Goal: Navigation & Orientation: Understand site structure

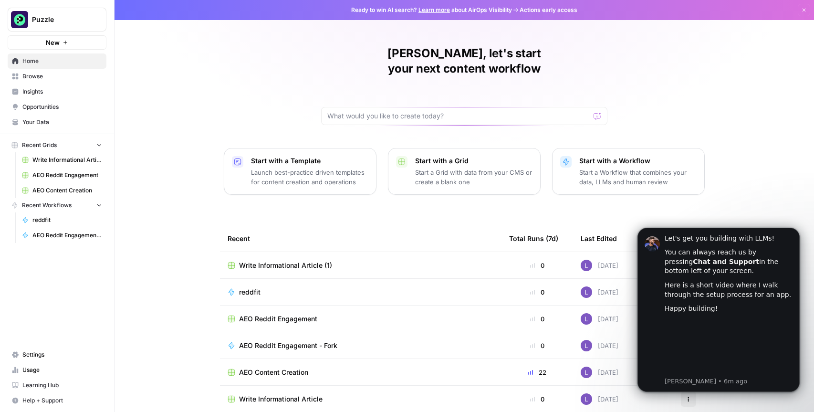
click at [55, 93] on span "Insights" at bounding box center [62, 91] width 80 height 9
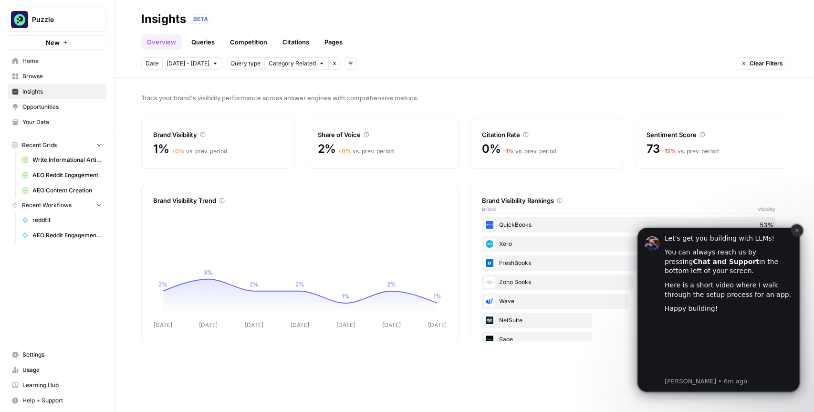
click at [797, 229] on icon "Dismiss notification" at bounding box center [796, 230] width 5 height 5
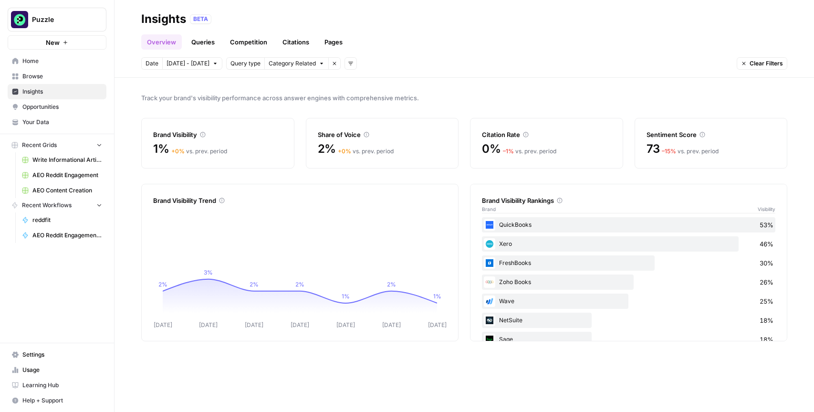
click at [191, 41] on link "Queries" at bounding box center [203, 41] width 35 height 15
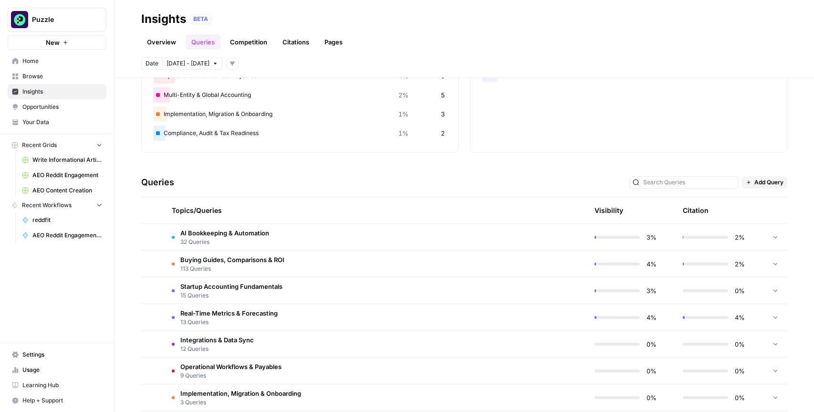
scroll to position [83, 0]
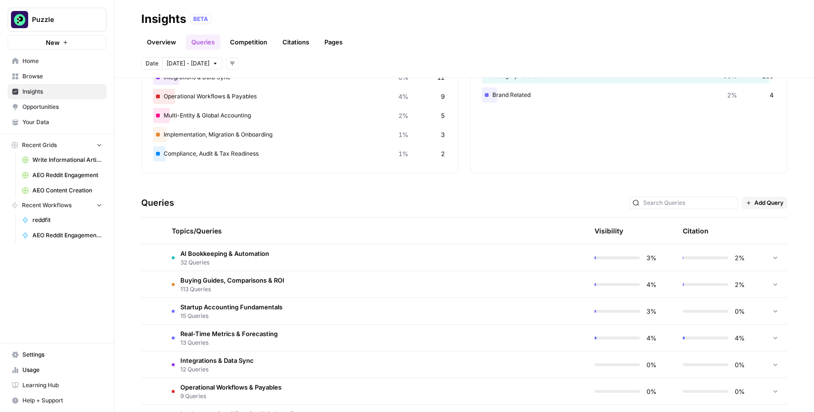
click at [303, 248] on td "AI Bookkeeping & Automation 32 Queries" at bounding box center [330, 257] width 332 height 26
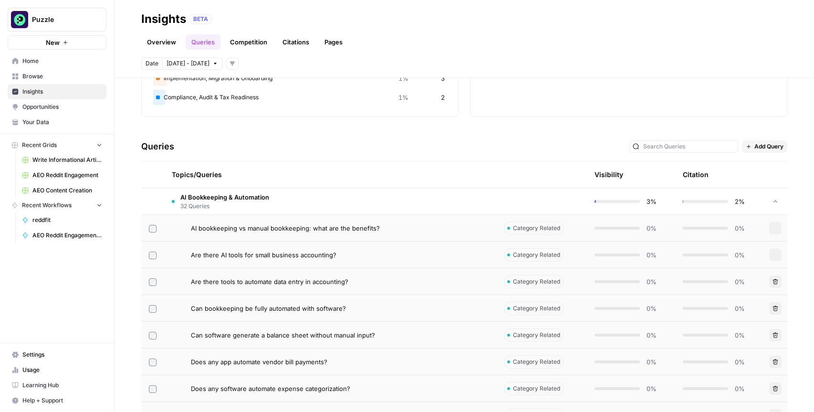
scroll to position [0, 0]
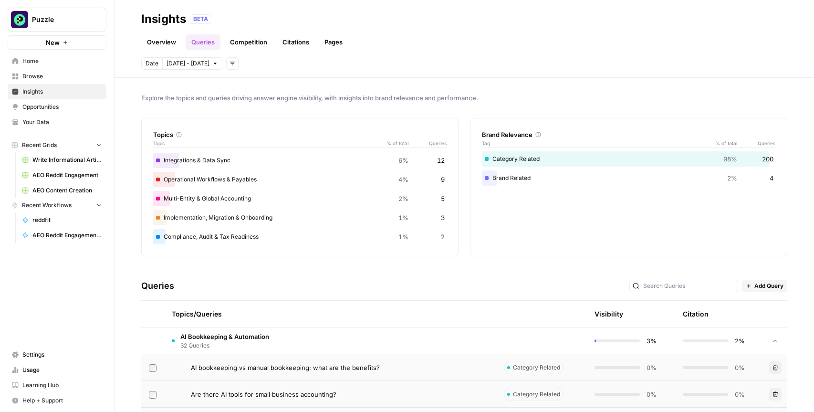
click at [291, 42] on link "Citations" at bounding box center [296, 41] width 38 height 15
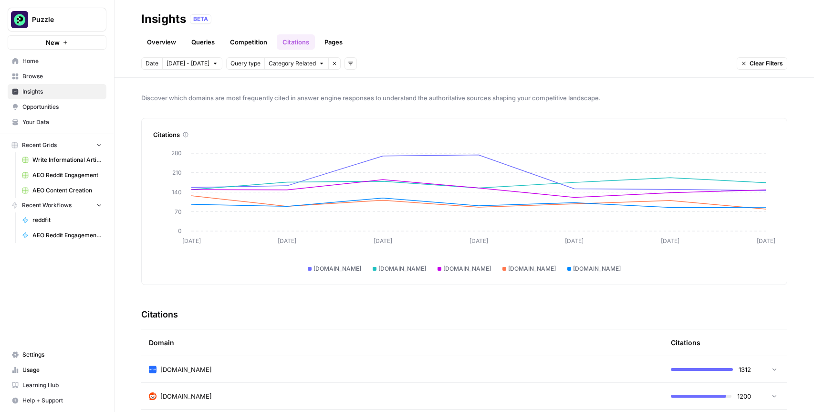
scroll to position [194, 0]
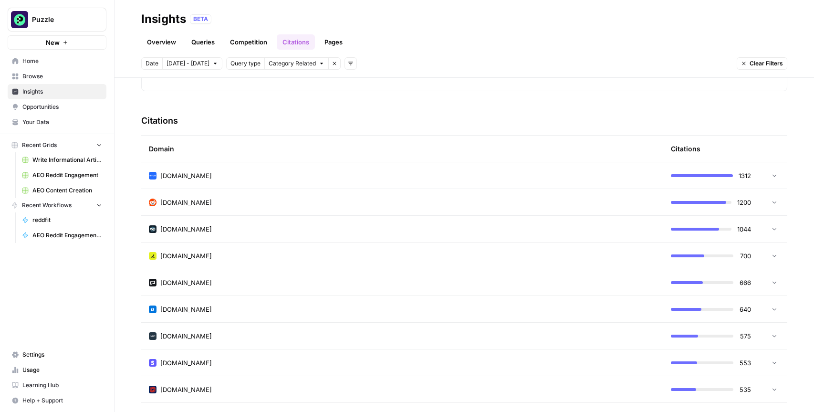
click at [235, 192] on td "[DOMAIN_NAME]" at bounding box center [402, 202] width 522 height 26
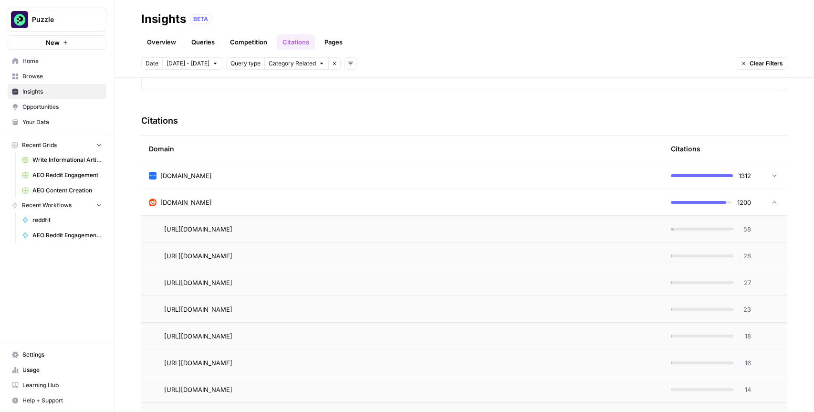
click at [235, 192] on td "[DOMAIN_NAME]" at bounding box center [402, 202] width 522 height 26
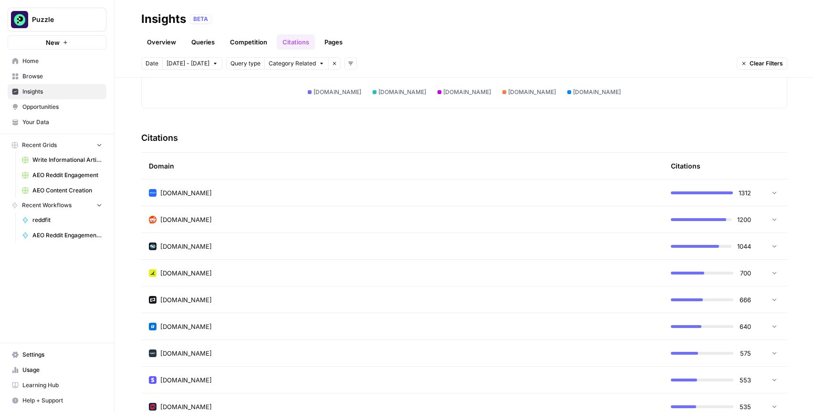
scroll to position [0, 0]
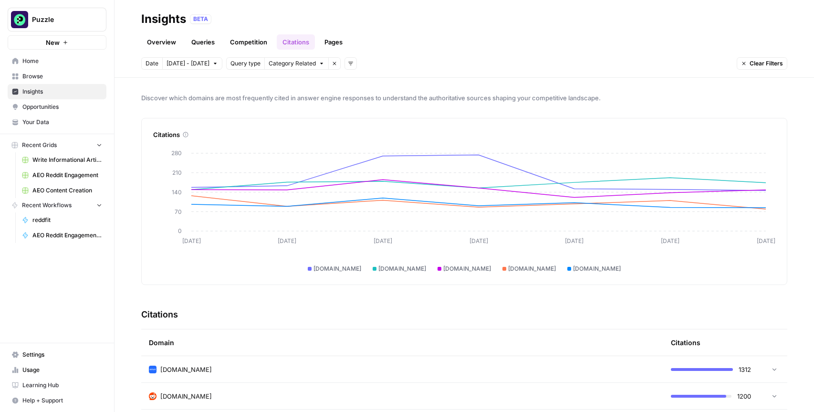
click at [329, 41] on link "Pages" at bounding box center [334, 41] width 30 height 15
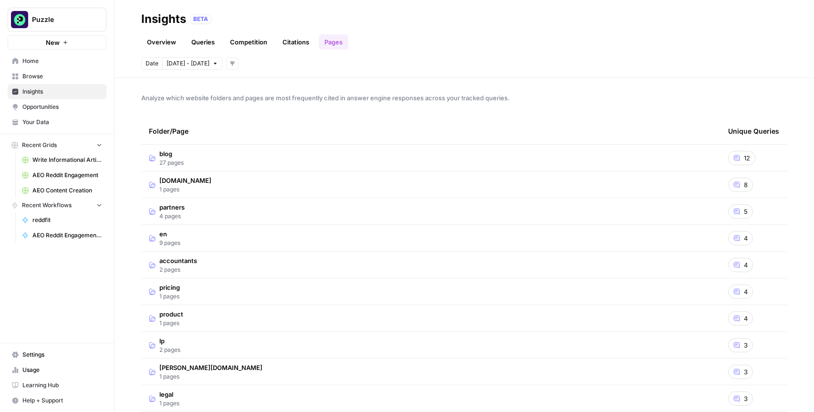
click at [168, 40] on link "Overview" at bounding box center [161, 41] width 41 height 15
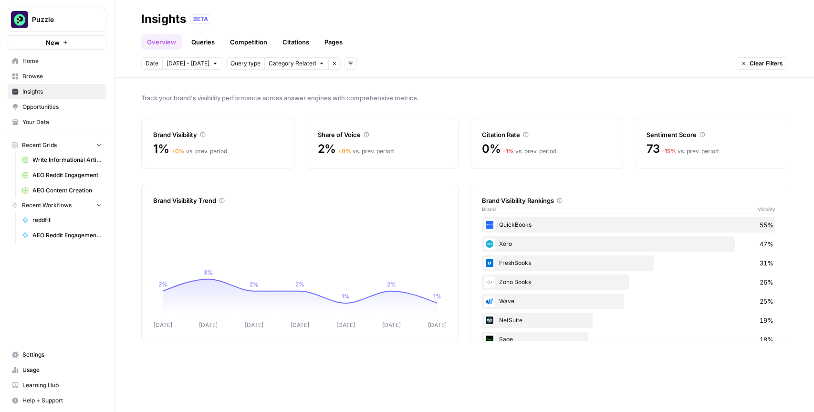
click at [47, 105] on span "Opportunities" at bounding box center [62, 107] width 80 height 9
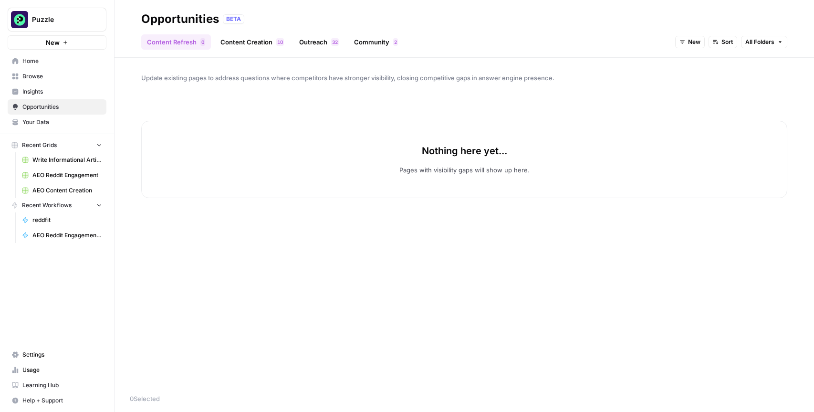
click at [257, 41] on link "Content Creation 0 1" at bounding box center [252, 41] width 75 height 15
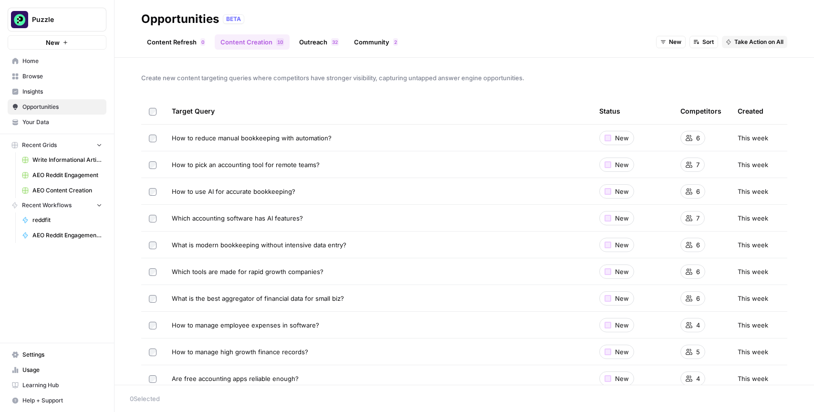
click at [315, 44] on link "Outreach 2 3" at bounding box center [318, 41] width 51 height 15
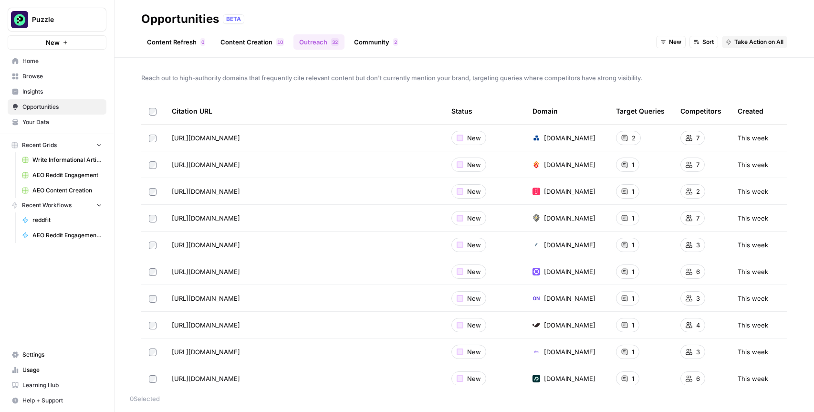
click at [353, 38] on link "Community 2" at bounding box center [375, 41] width 55 height 15
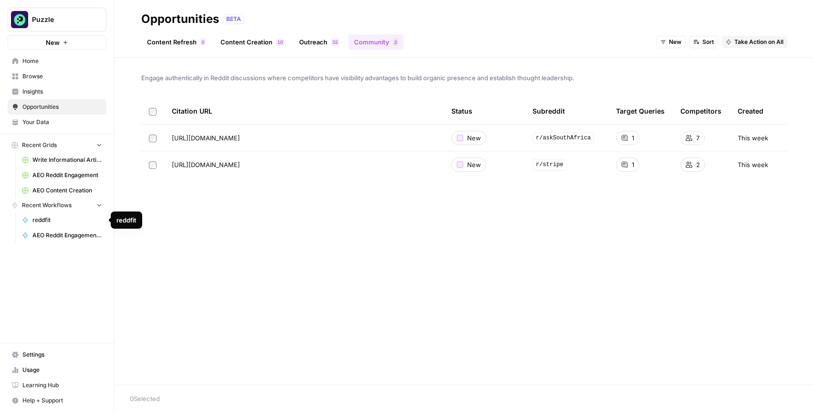
click at [60, 221] on span "reddfit" at bounding box center [67, 220] width 70 height 9
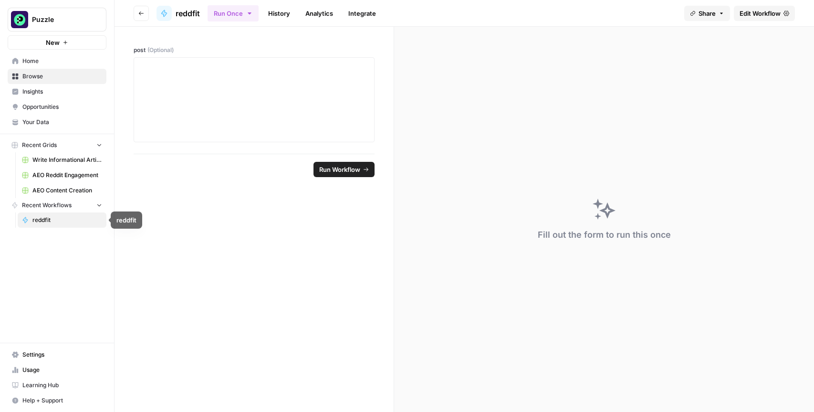
click at [76, 204] on button "Recent Workflows" at bounding box center [57, 205] width 99 height 14
click at [176, 15] on span "reddfit" at bounding box center [188, 13] width 24 height 11
click at [147, 15] on button "Go back" at bounding box center [141, 13] width 15 height 15
click at [139, 13] on icon "button" at bounding box center [141, 13] width 5 height 4
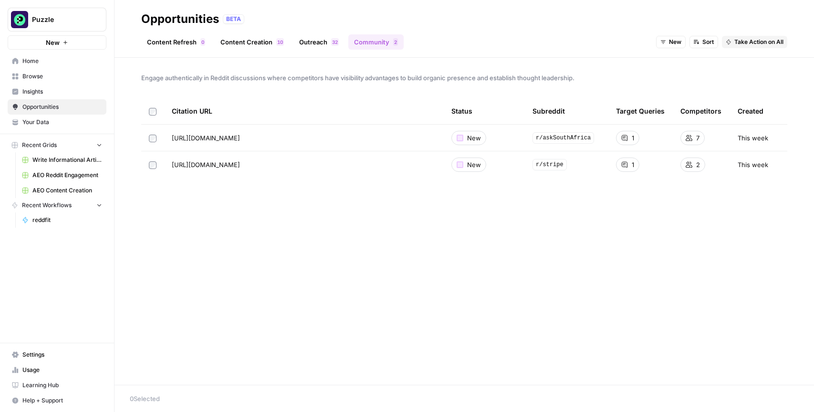
click at [38, 92] on span "Insights" at bounding box center [62, 91] width 80 height 9
